Goal: Task Accomplishment & Management: Manage account settings

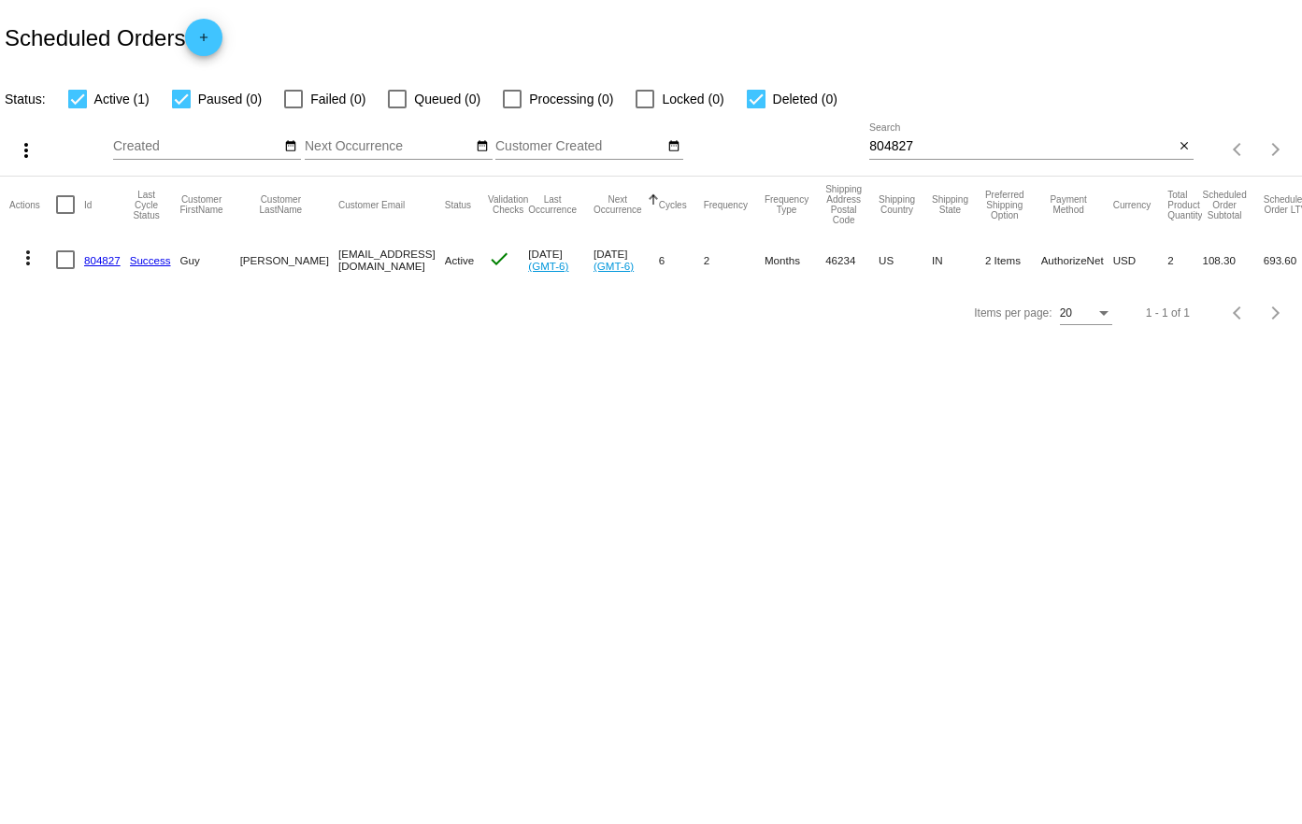
click at [1002, 147] on input "804827" at bounding box center [1021, 146] width 305 height 15
paste input "942086"
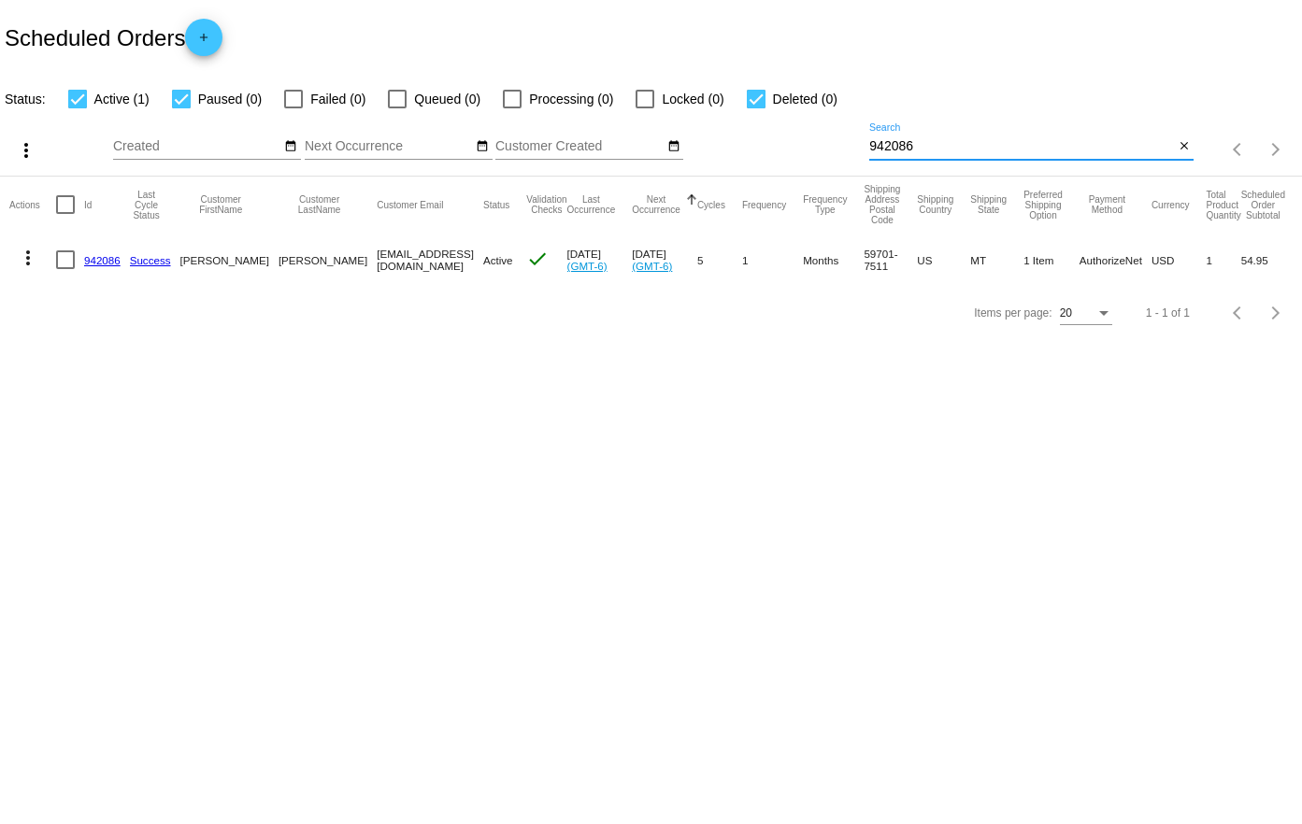
type input "942086"
click at [68, 264] on div at bounding box center [65, 260] width 19 height 19
click at [65, 269] on input "checkbox" at bounding box center [64, 269] width 1 height 1
checkbox input "true"
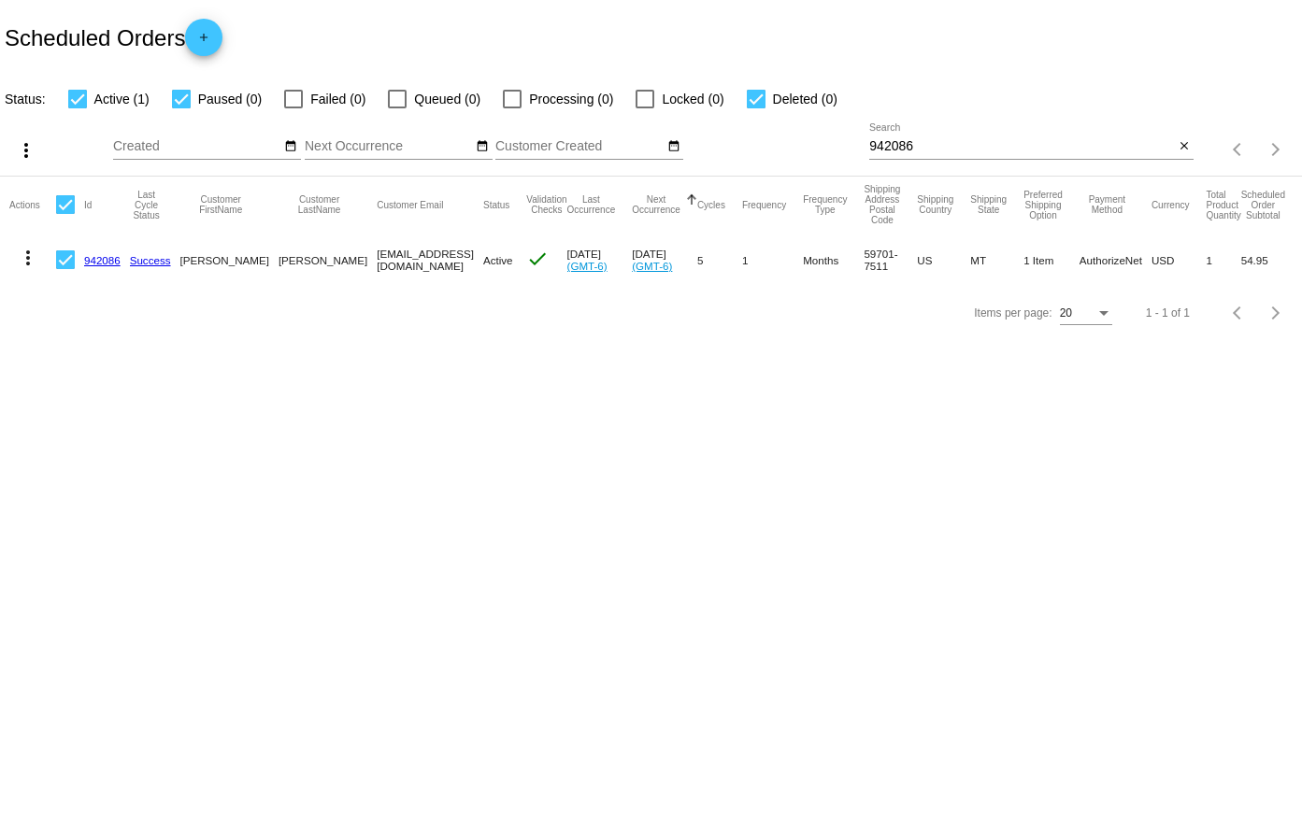
click at [28, 262] on mat-icon "more_vert" at bounding box center [28, 258] width 22 height 22
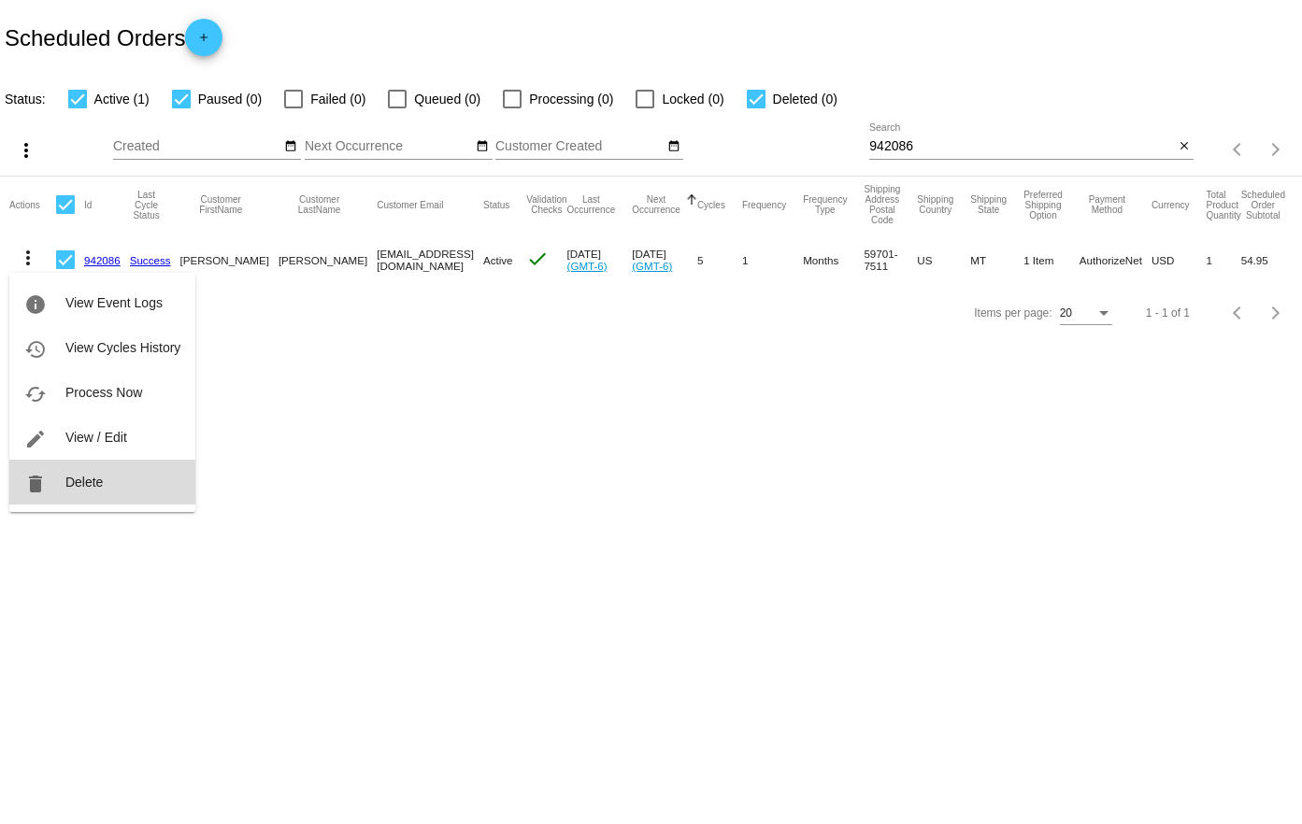
click at [82, 479] on span "Delete" at bounding box center [83, 482] width 37 height 15
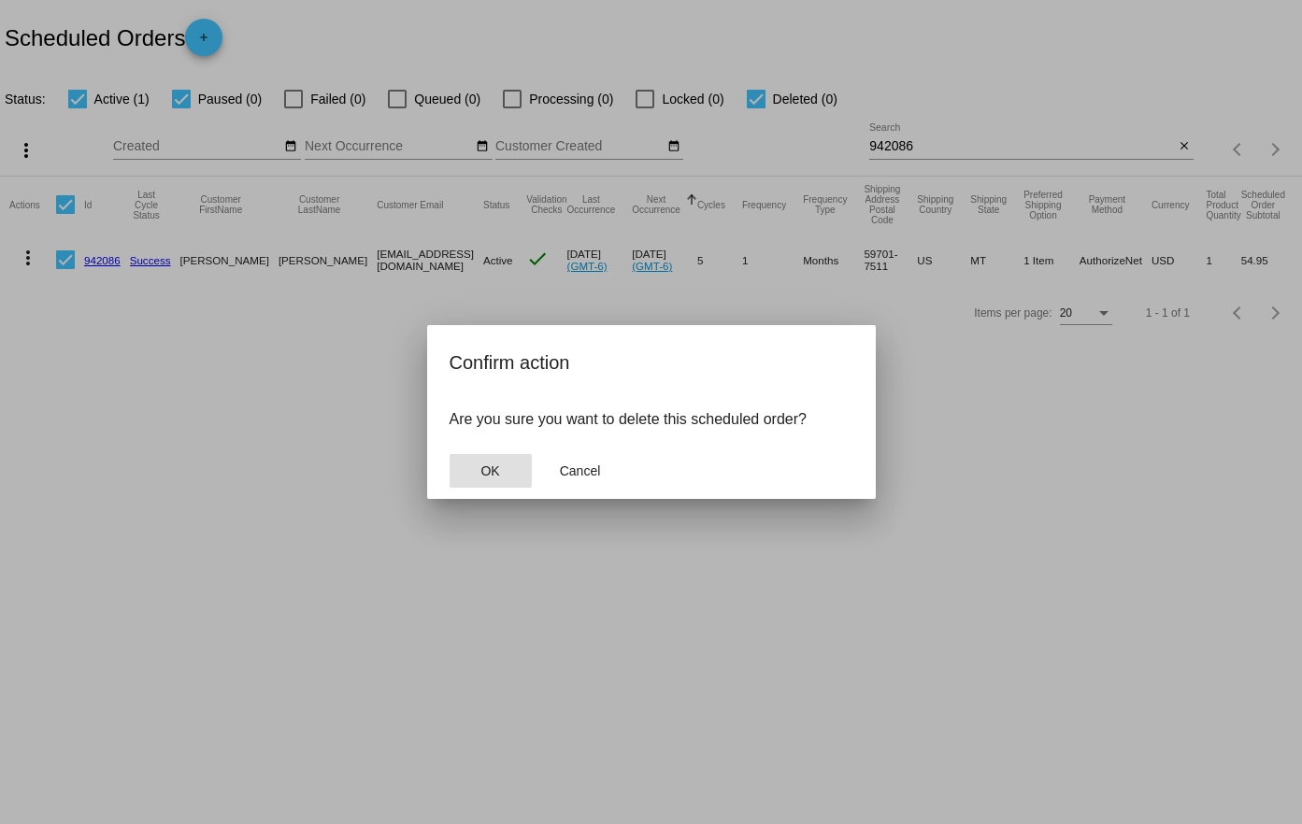
click at [503, 467] on button "OK" at bounding box center [491, 471] width 82 height 34
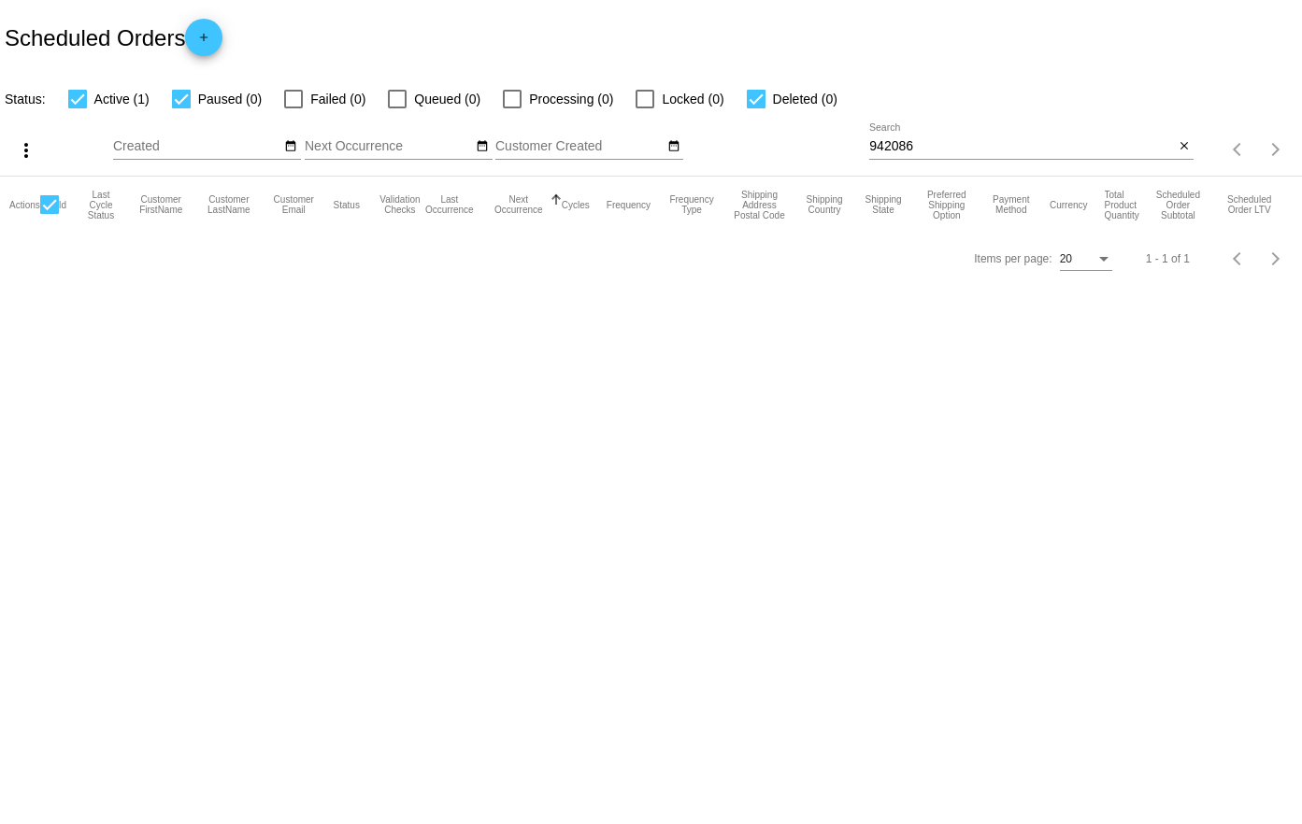
click at [1188, 137] on div "close" at bounding box center [1184, 147] width 20 height 20
click at [1176, 147] on button "close" at bounding box center [1184, 147] width 20 height 20
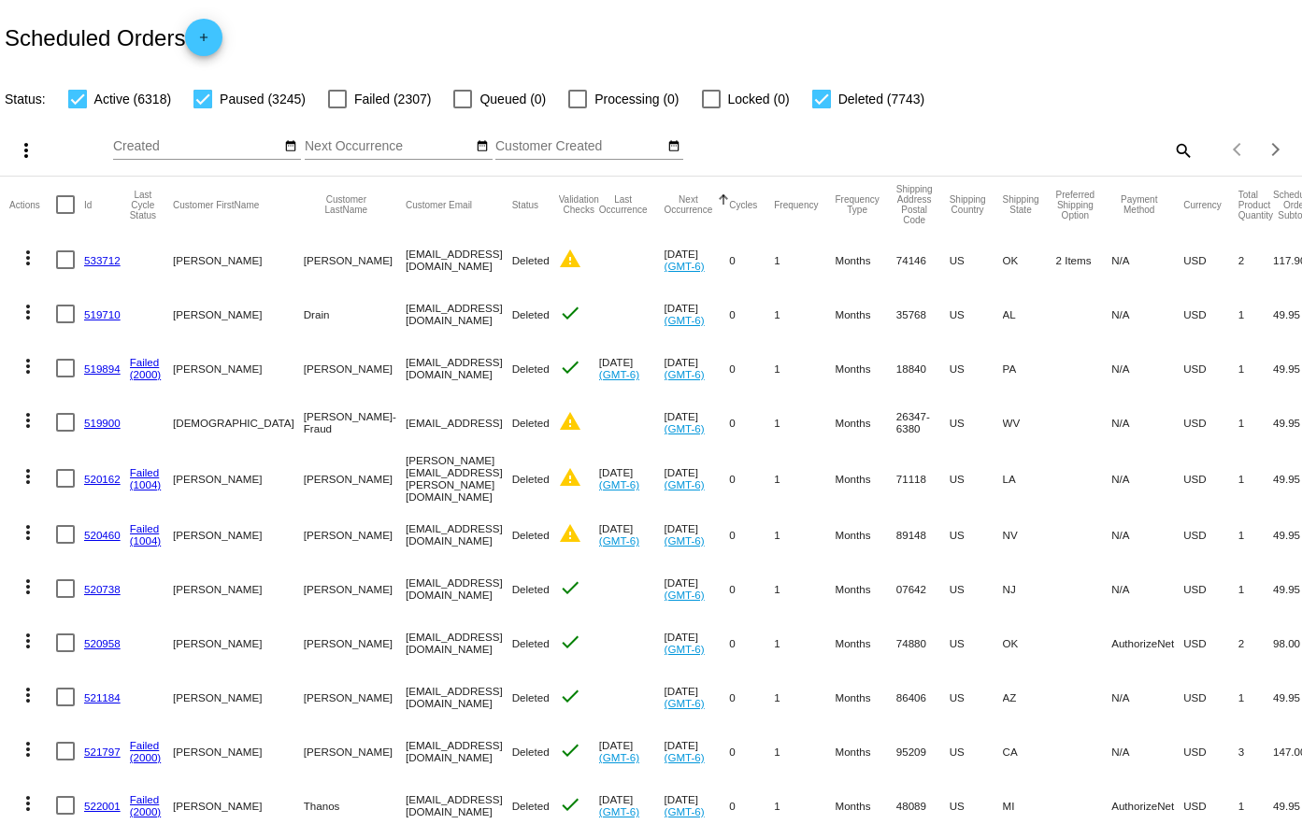
click at [1179, 153] on mat-icon "search" at bounding box center [1182, 150] width 22 height 29
paste input "988244"
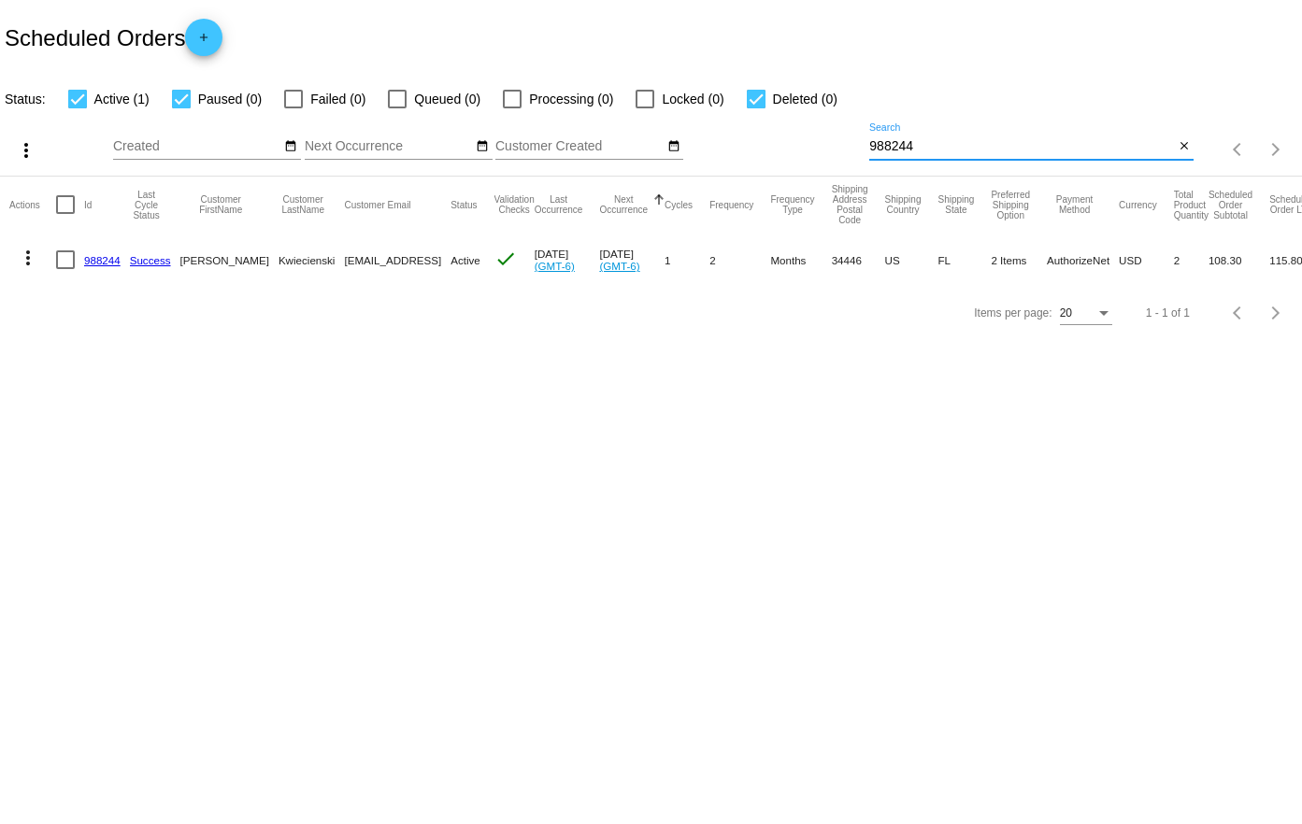
type input "988244"
click at [67, 251] on div at bounding box center [65, 260] width 19 height 19
click at [65, 269] on input "checkbox" at bounding box center [64, 269] width 1 height 1
checkbox input "true"
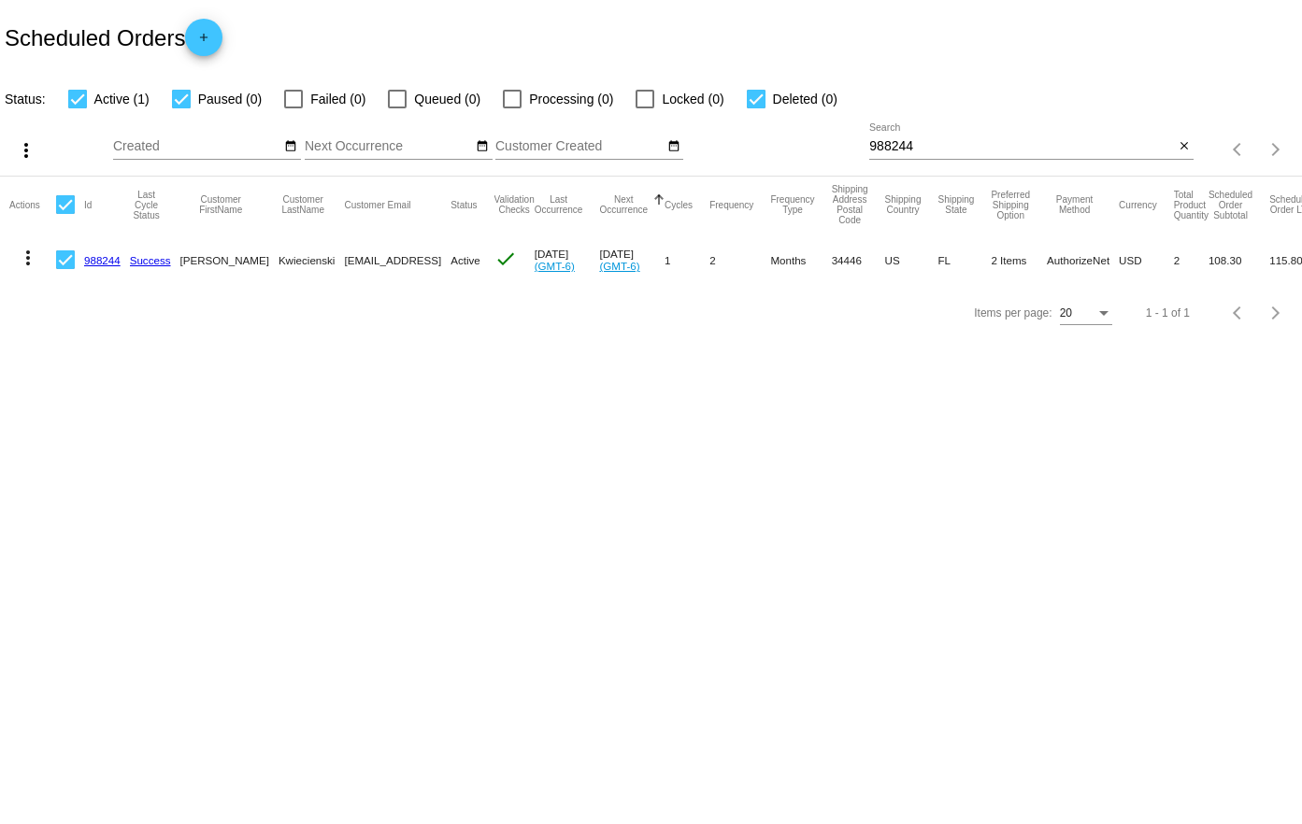
click at [21, 257] on mat-icon "more_vert" at bounding box center [28, 258] width 22 height 22
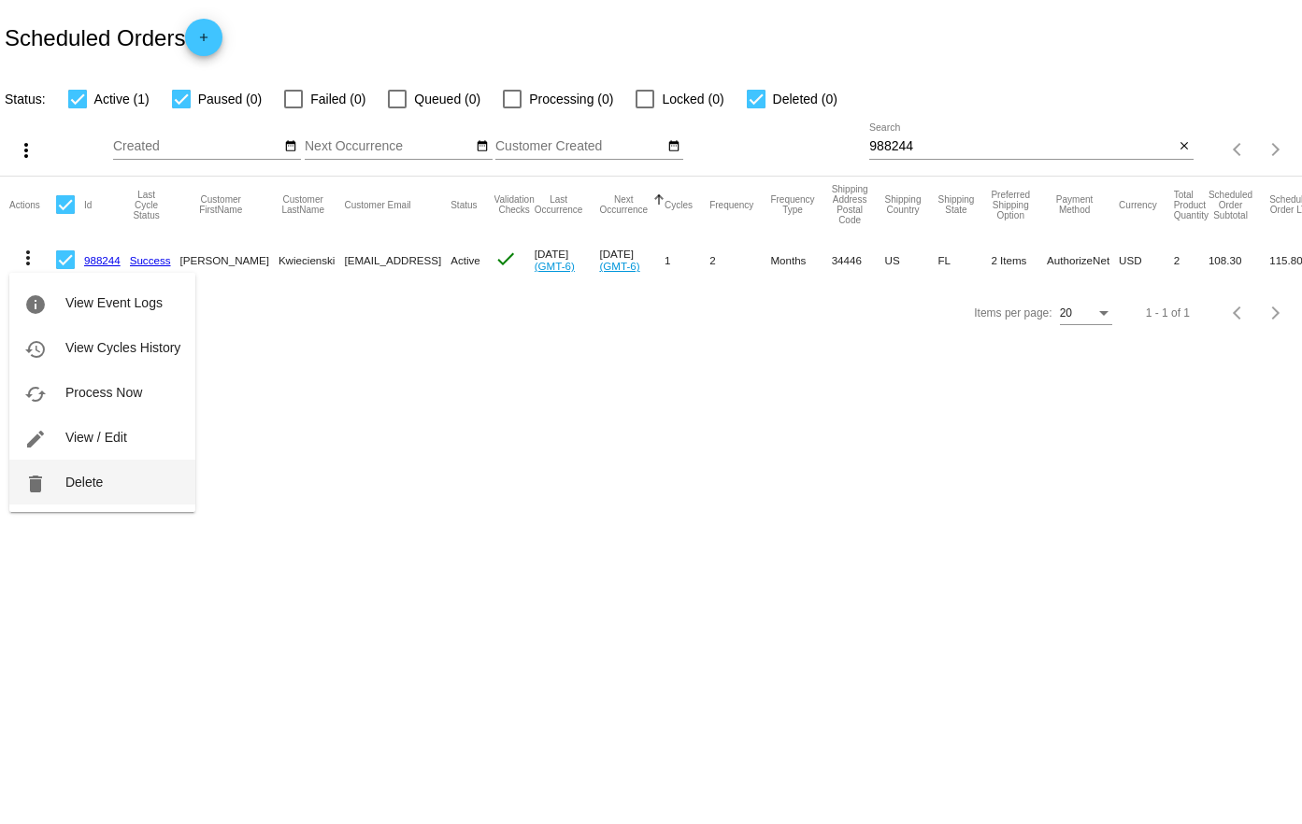
click at [104, 484] on button "delete Delete" at bounding box center [102, 482] width 186 height 45
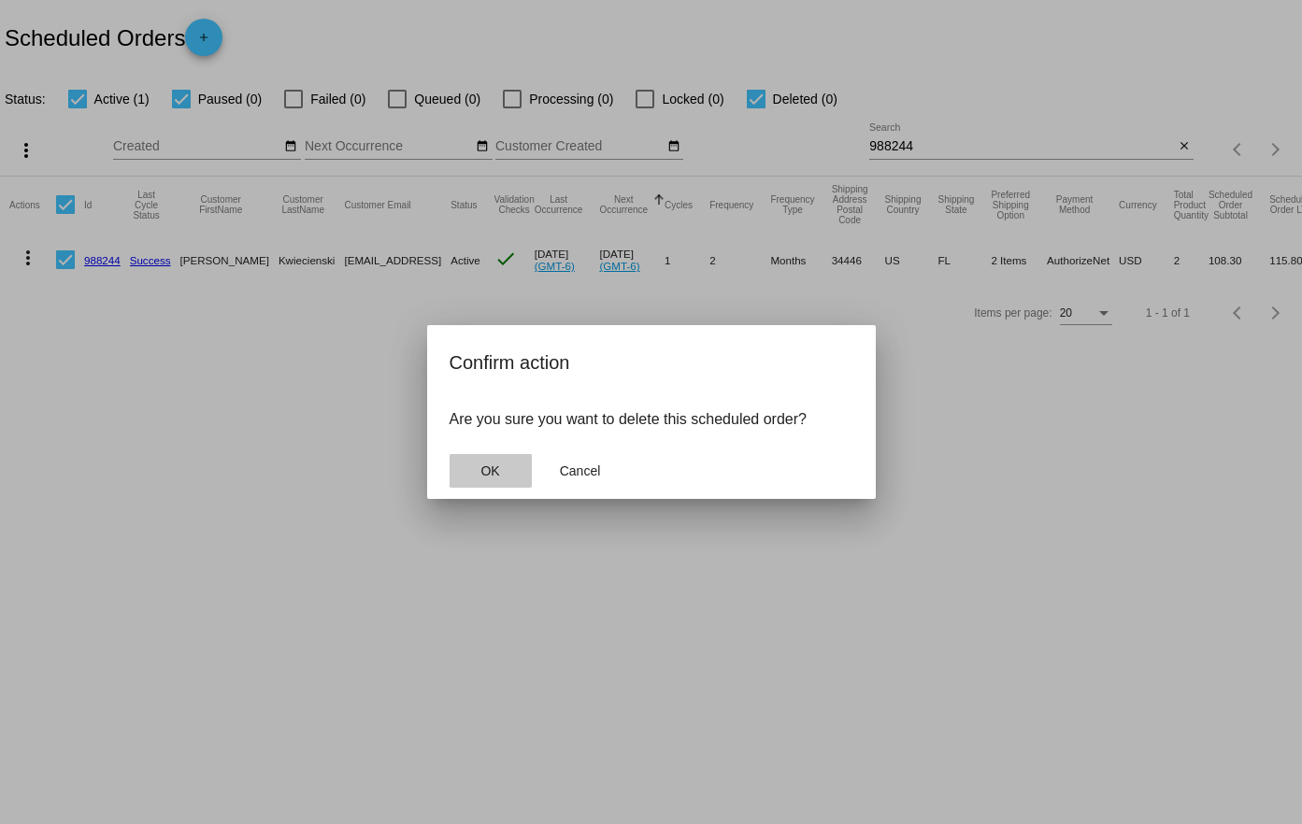
click at [486, 470] on span "OK" at bounding box center [489, 471] width 19 height 15
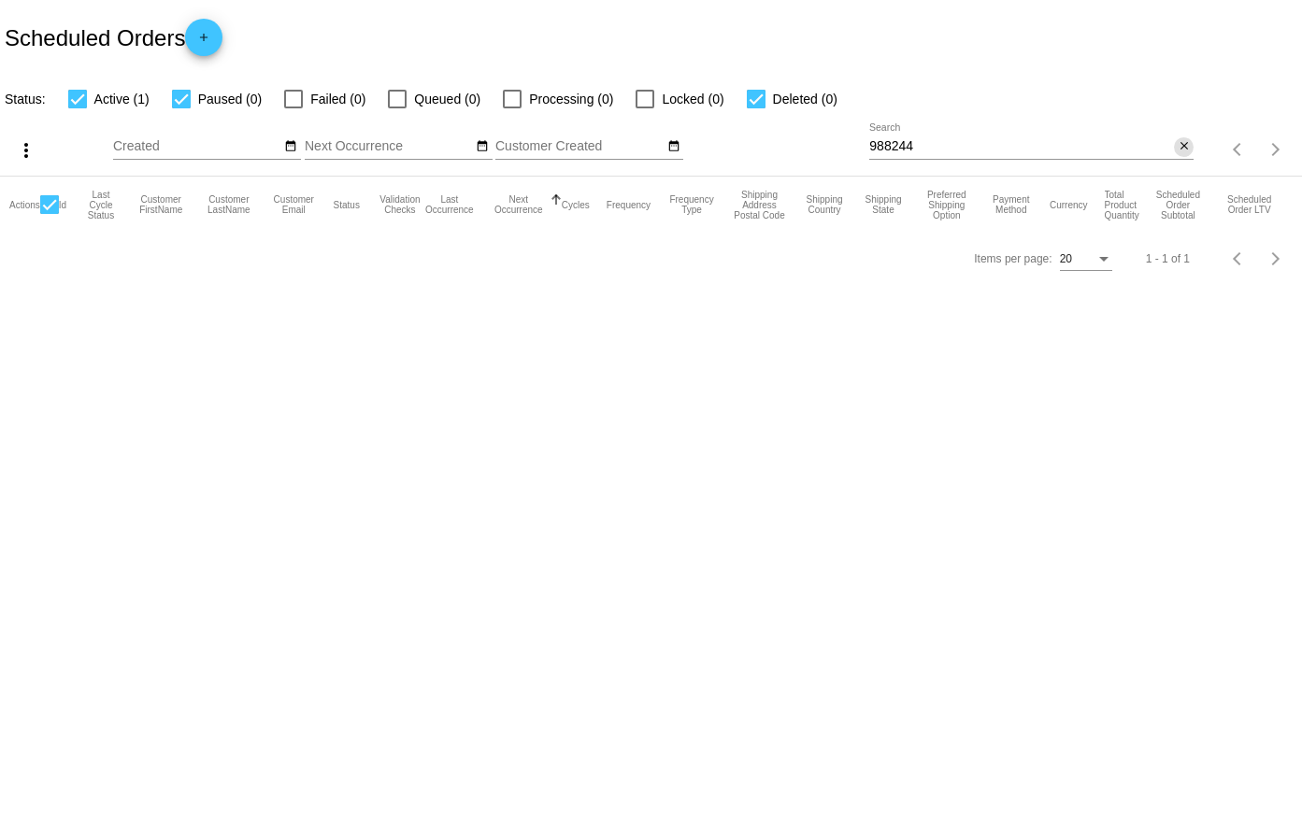
click at [1186, 150] on mat-icon "close" at bounding box center [1184, 146] width 13 height 15
